Goal: Obtain resource: Obtain resource

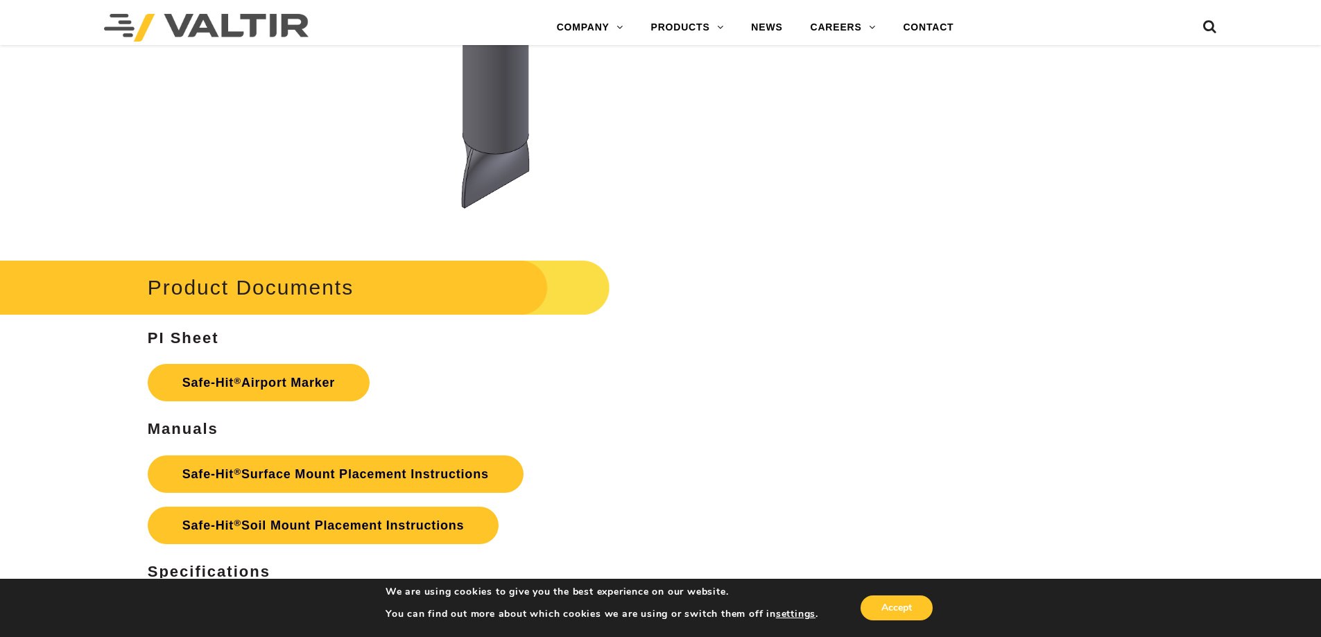
scroll to position [5962, 0]
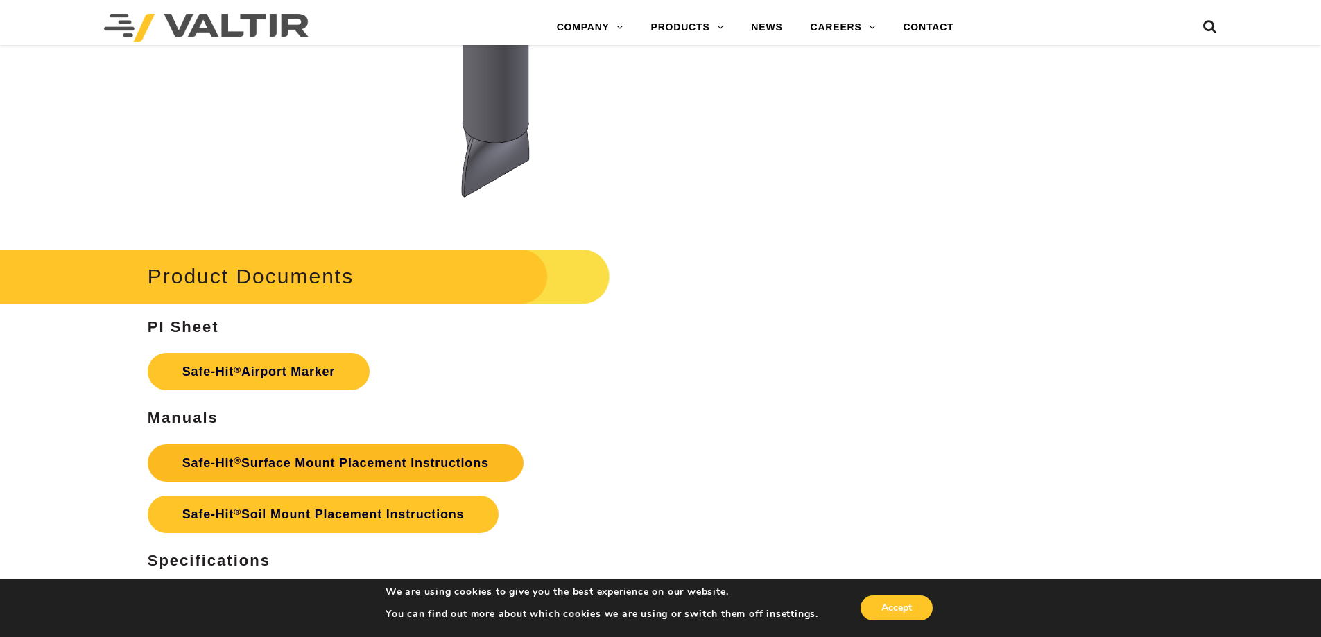
click at [293, 465] on link "Safe-Hit ® Surface Mount Placement Instructions" at bounding box center [336, 462] width 376 height 37
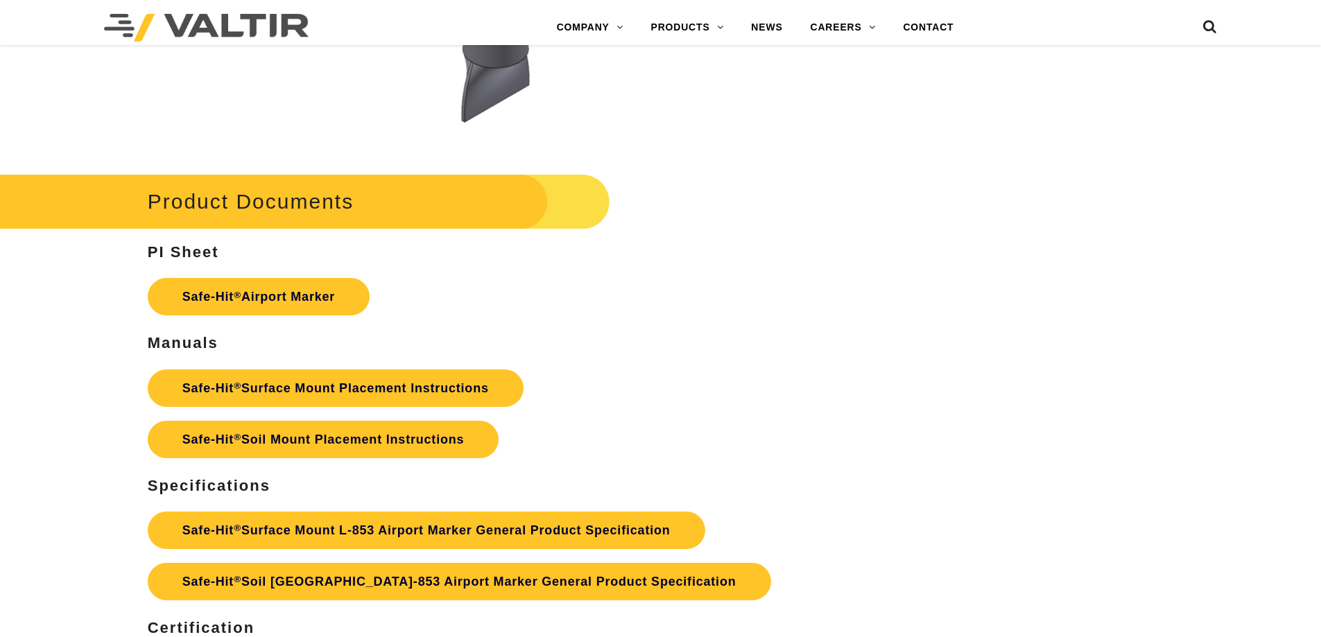
scroll to position [5962, 0]
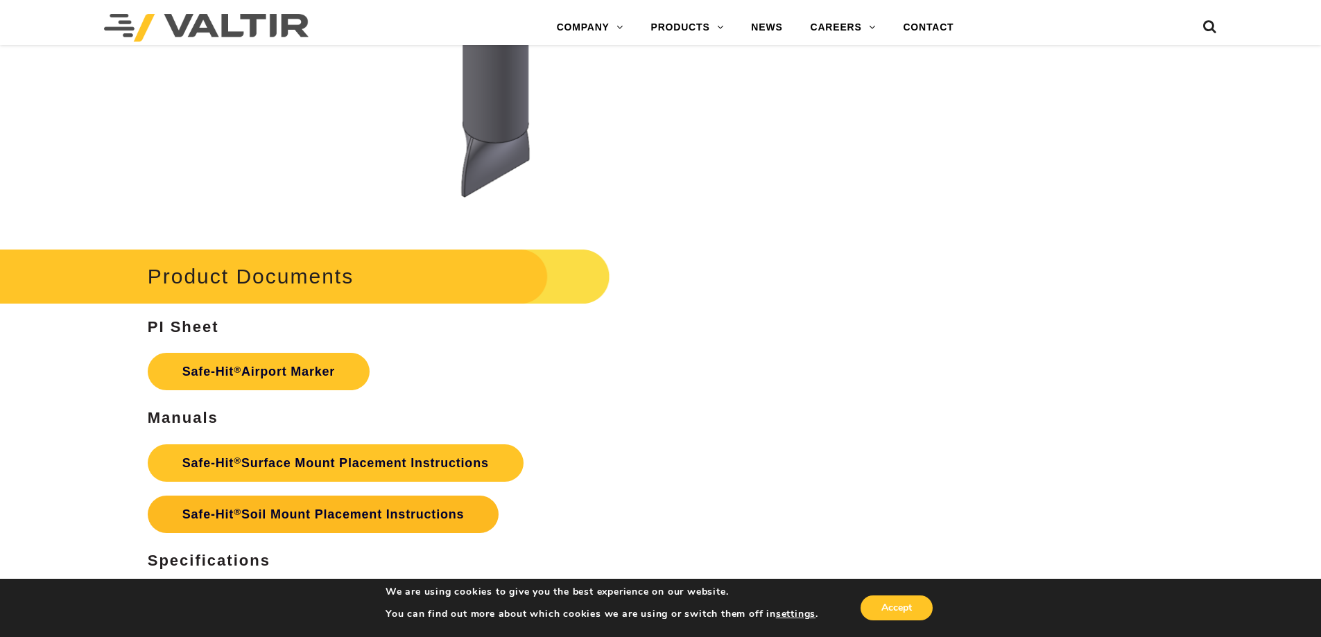
click at [283, 514] on link "Safe-Hit ® Soil Mount Placement Instructions" at bounding box center [323, 514] width 351 height 37
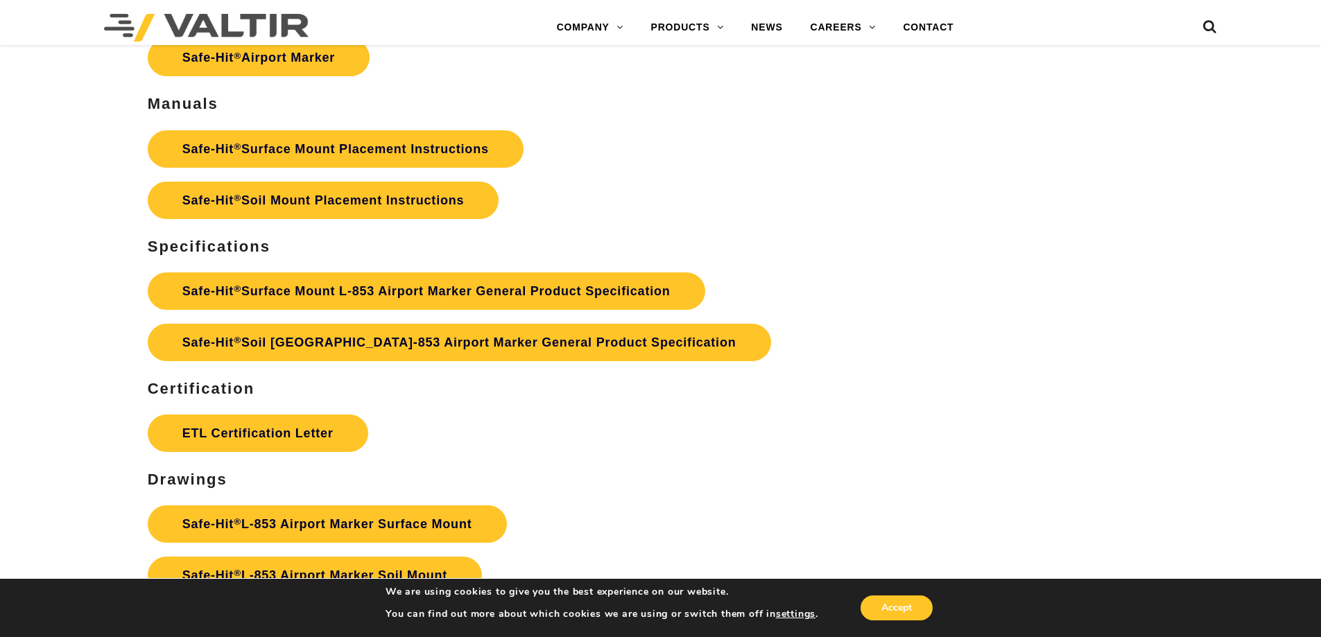
scroll to position [6239, 0]
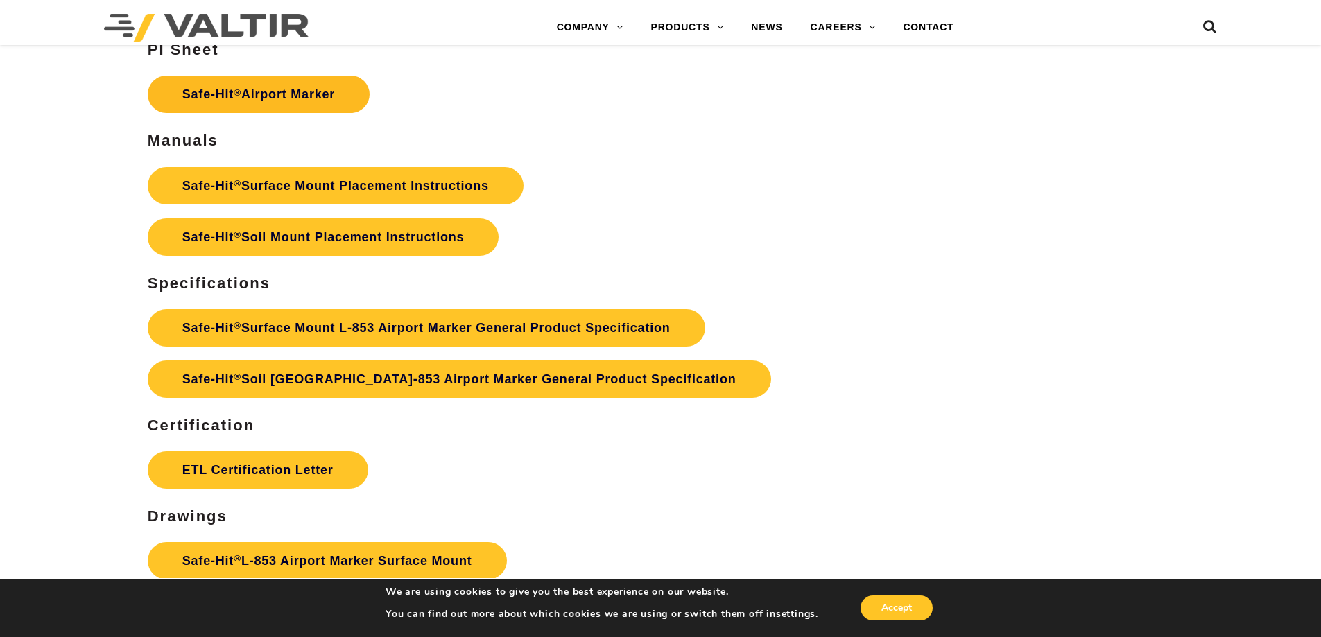
click at [273, 98] on link "Safe-Hit ® Airport Marker" at bounding box center [259, 94] width 222 height 37
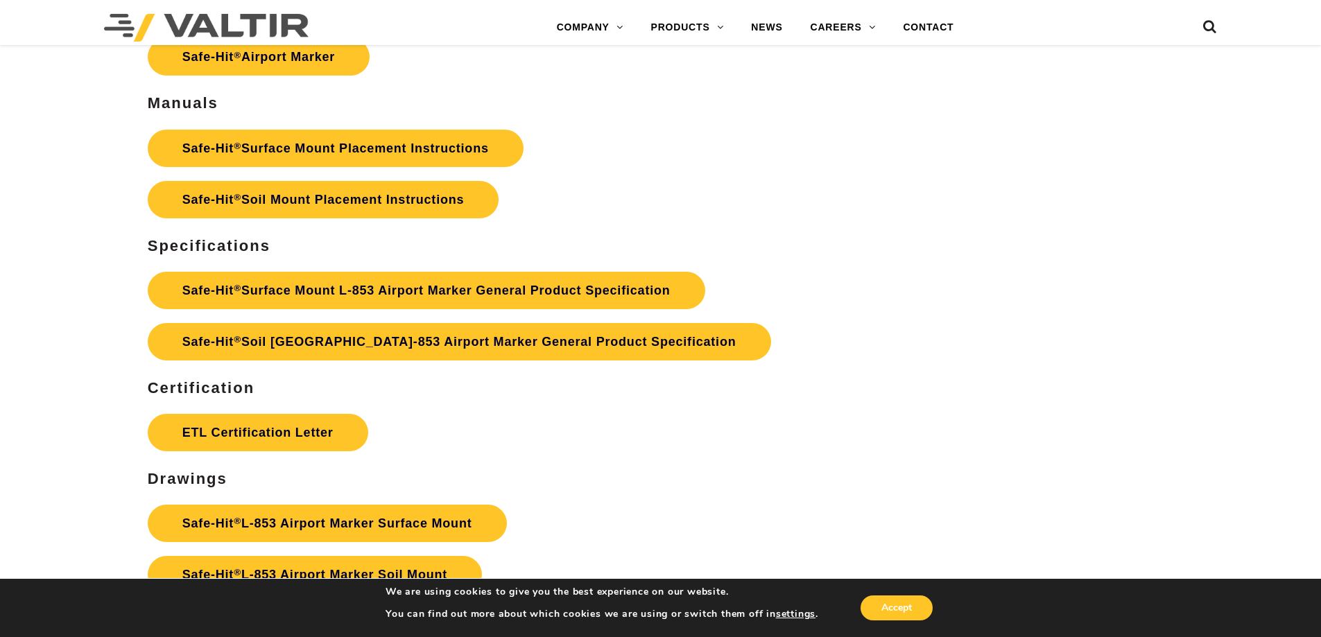
scroll to position [6308, 0]
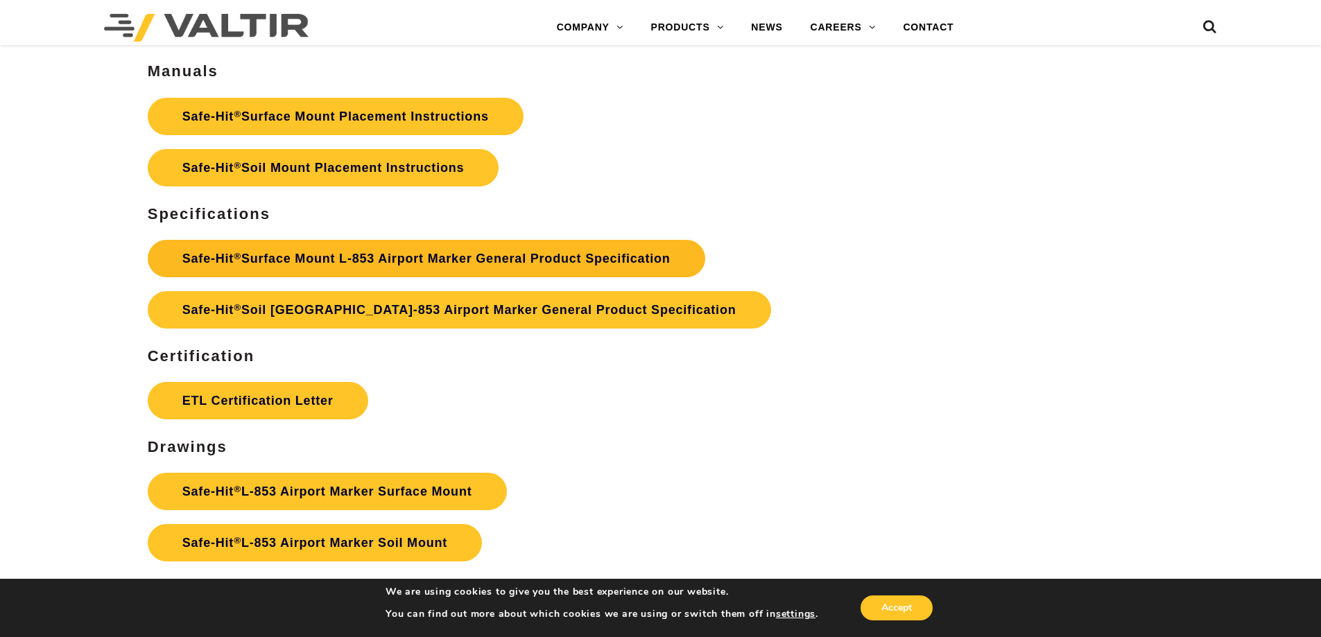
click at [329, 254] on link "Safe-Hit ® Surface Mount L-853 Airport Marker General Product Specification" at bounding box center [426, 258] width 557 height 37
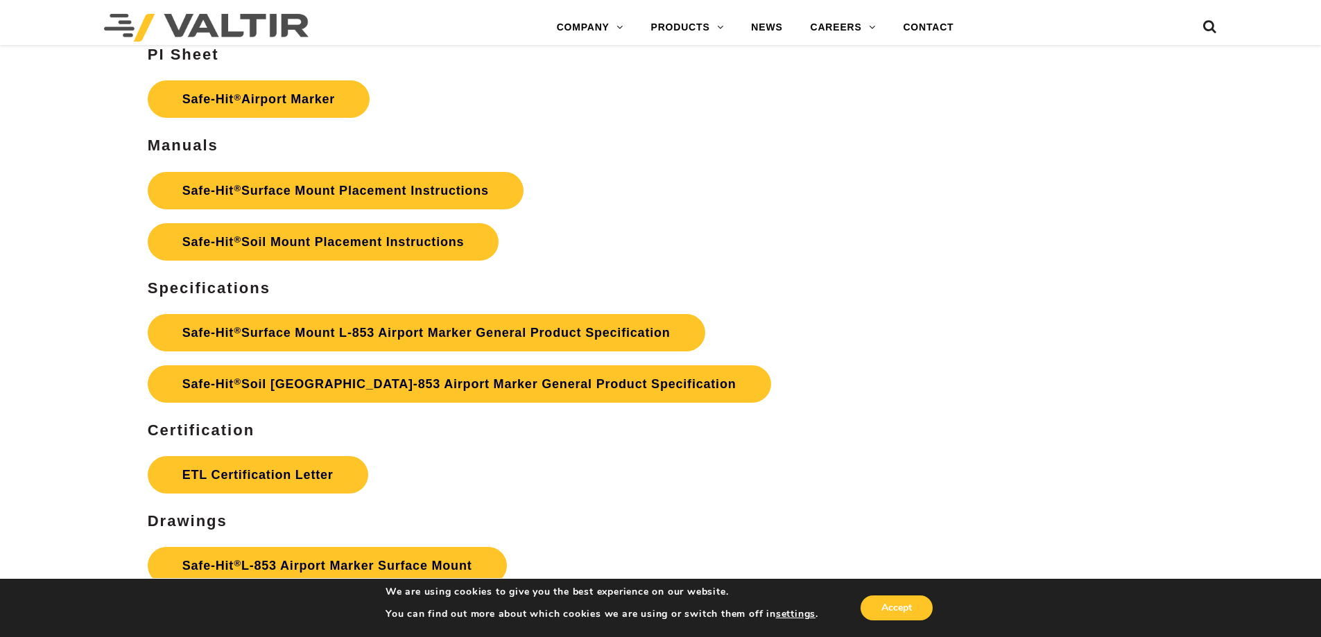
scroll to position [6239, 0]
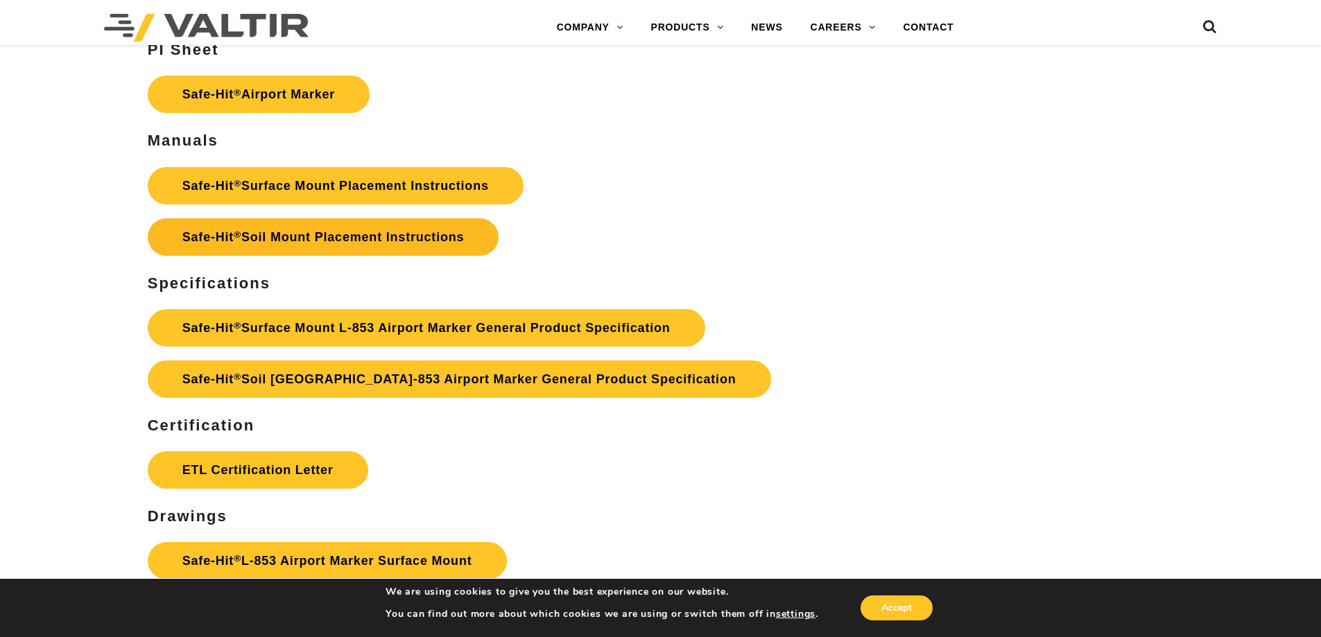
click at [292, 236] on link "Safe-Hit ® Soil Mount Placement Instructions" at bounding box center [323, 236] width 351 height 37
